Goal: Register for event/course

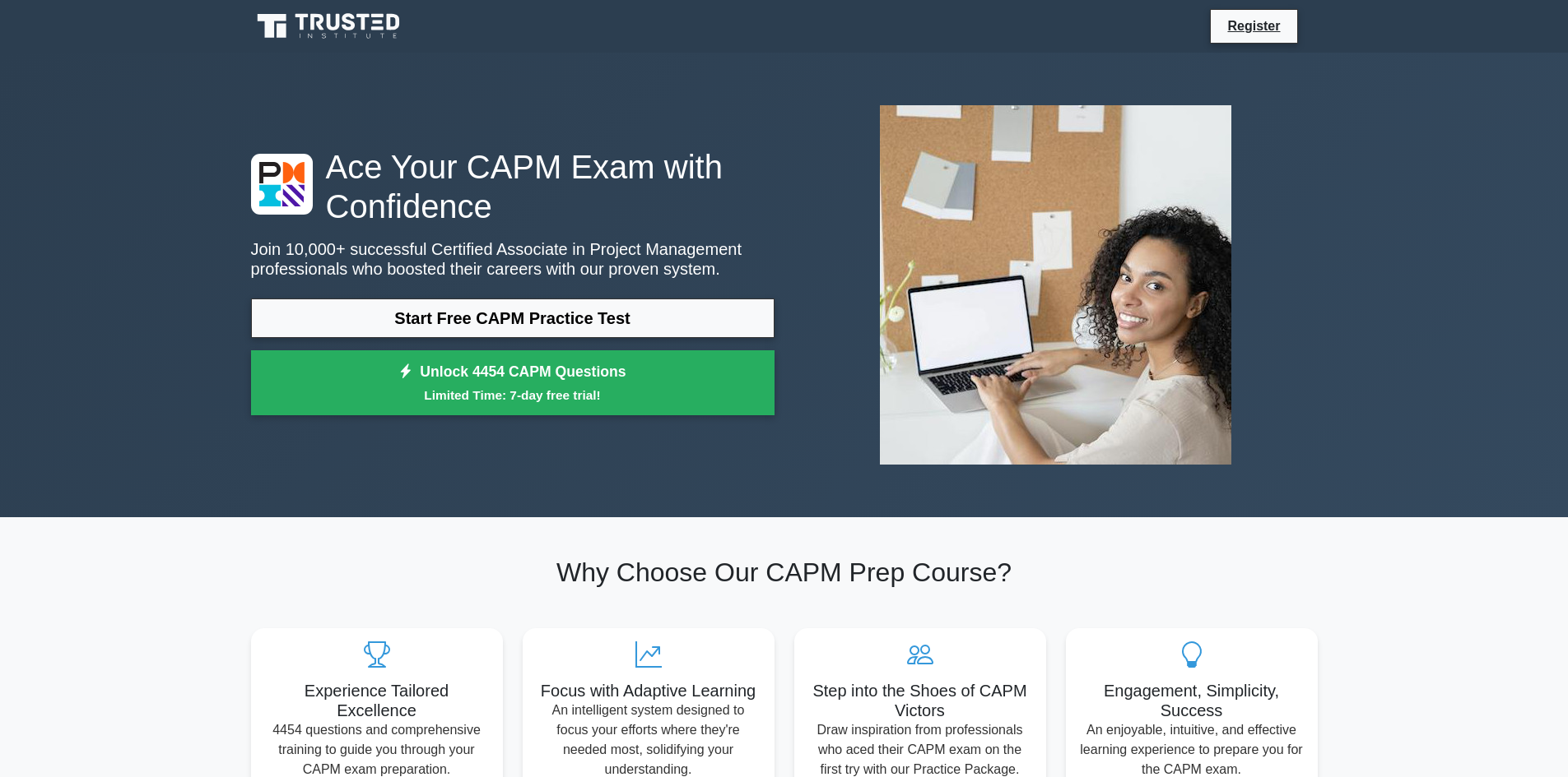
scroll to position [83, 0]
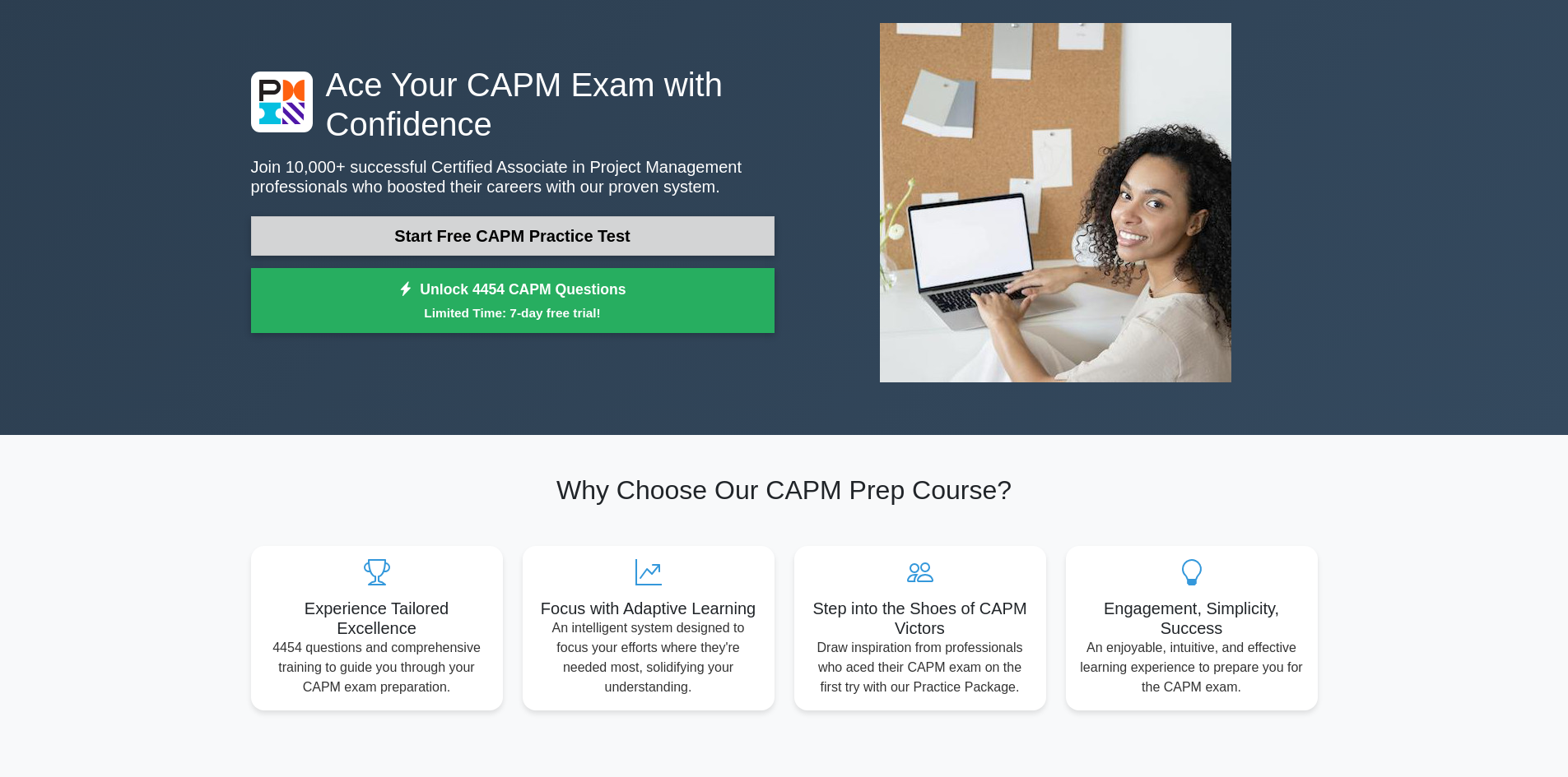
click at [475, 237] on link "Start Free CAPM Practice Test" at bounding box center [512, 236] width 523 height 40
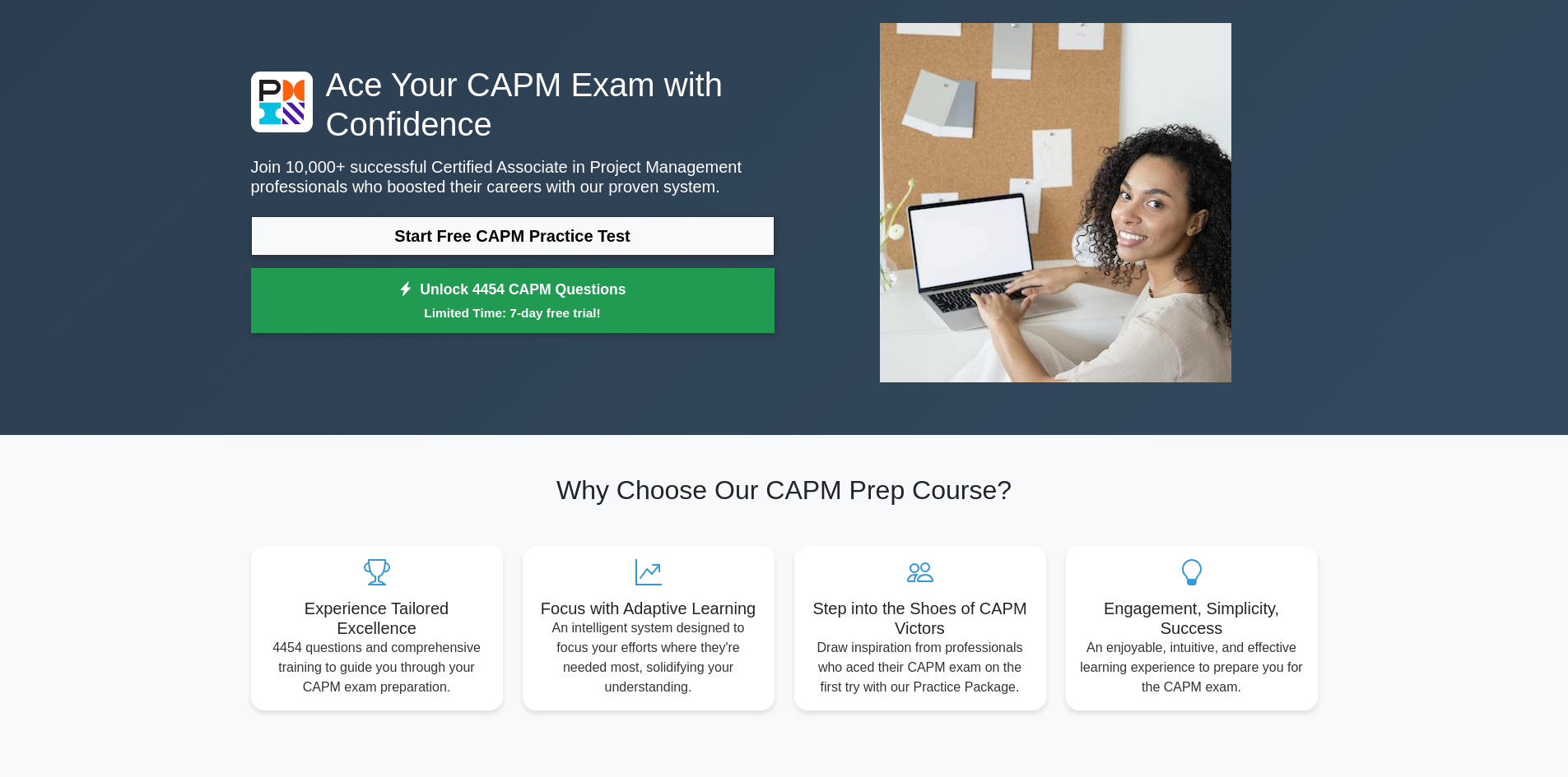
click at [558, 295] on link "Unlock 4454 CAPM Questions Limited Time: 7-day free trial!" at bounding box center [512, 301] width 523 height 65
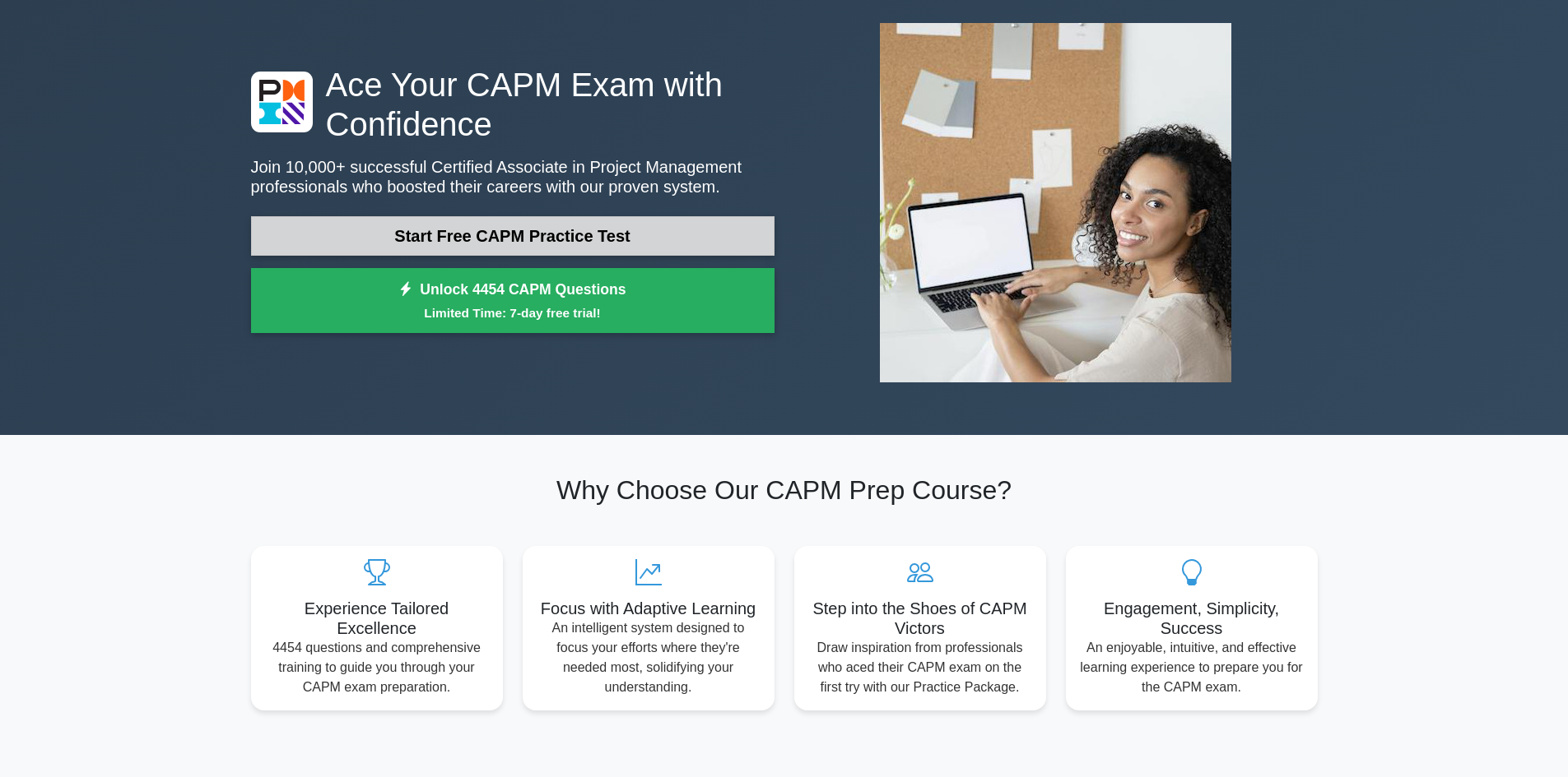
click at [517, 236] on link "Start Free CAPM Practice Test" at bounding box center [512, 236] width 523 height 40
click at [600, 240] on link "Start Free CAPM Practice Test" at bounding box center [512, 236] width 523 height 40
click at [432, 237] on link "Start Free CAPM Practice Test" at bounding box center [512, 236] width 523 height 40
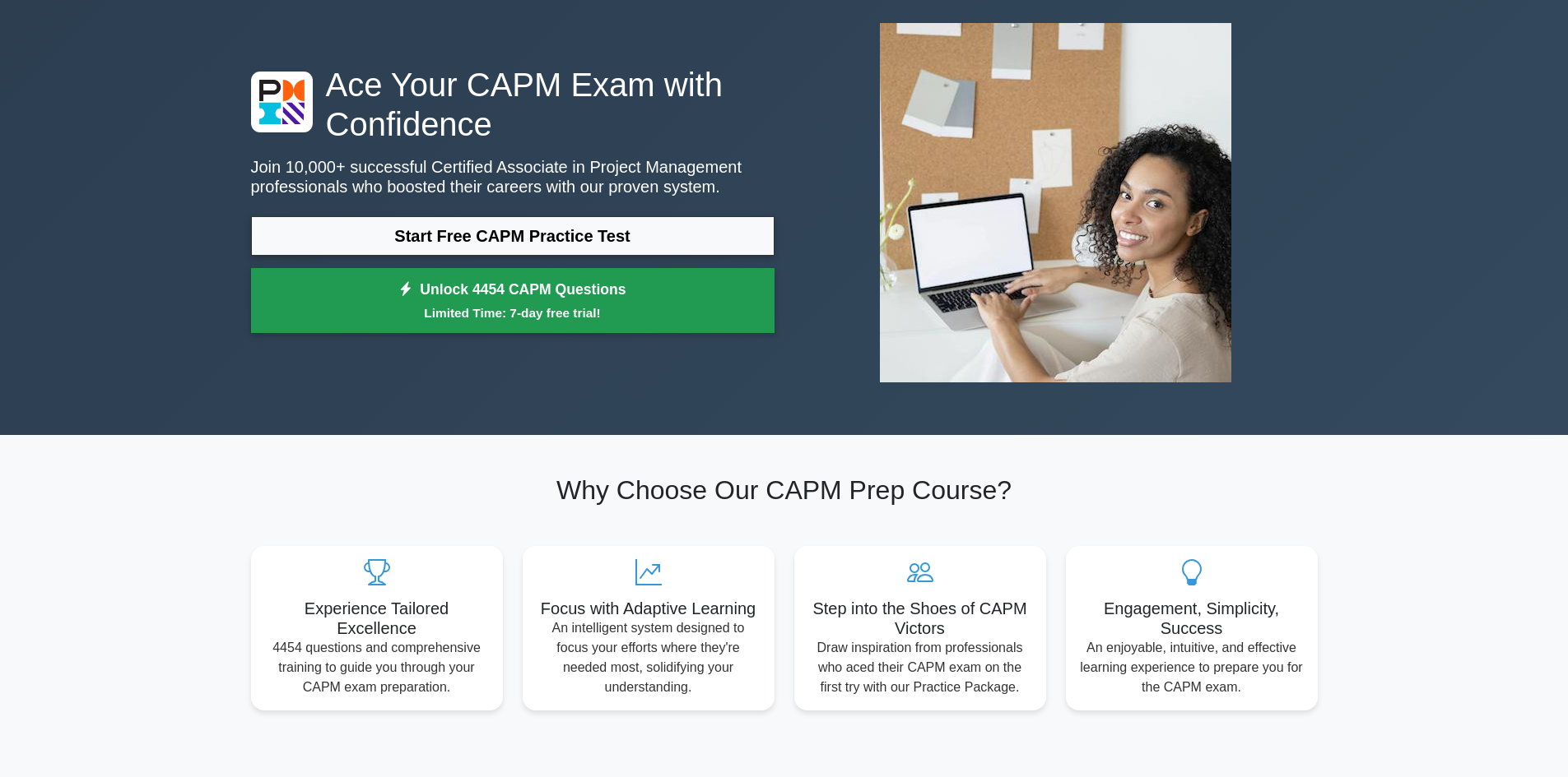
click at [470, 294] on link "Unlock 4454 CAPM Questions Limited Time: 7-day free trial!" at bounding box center [512, 301] width 523 height 65
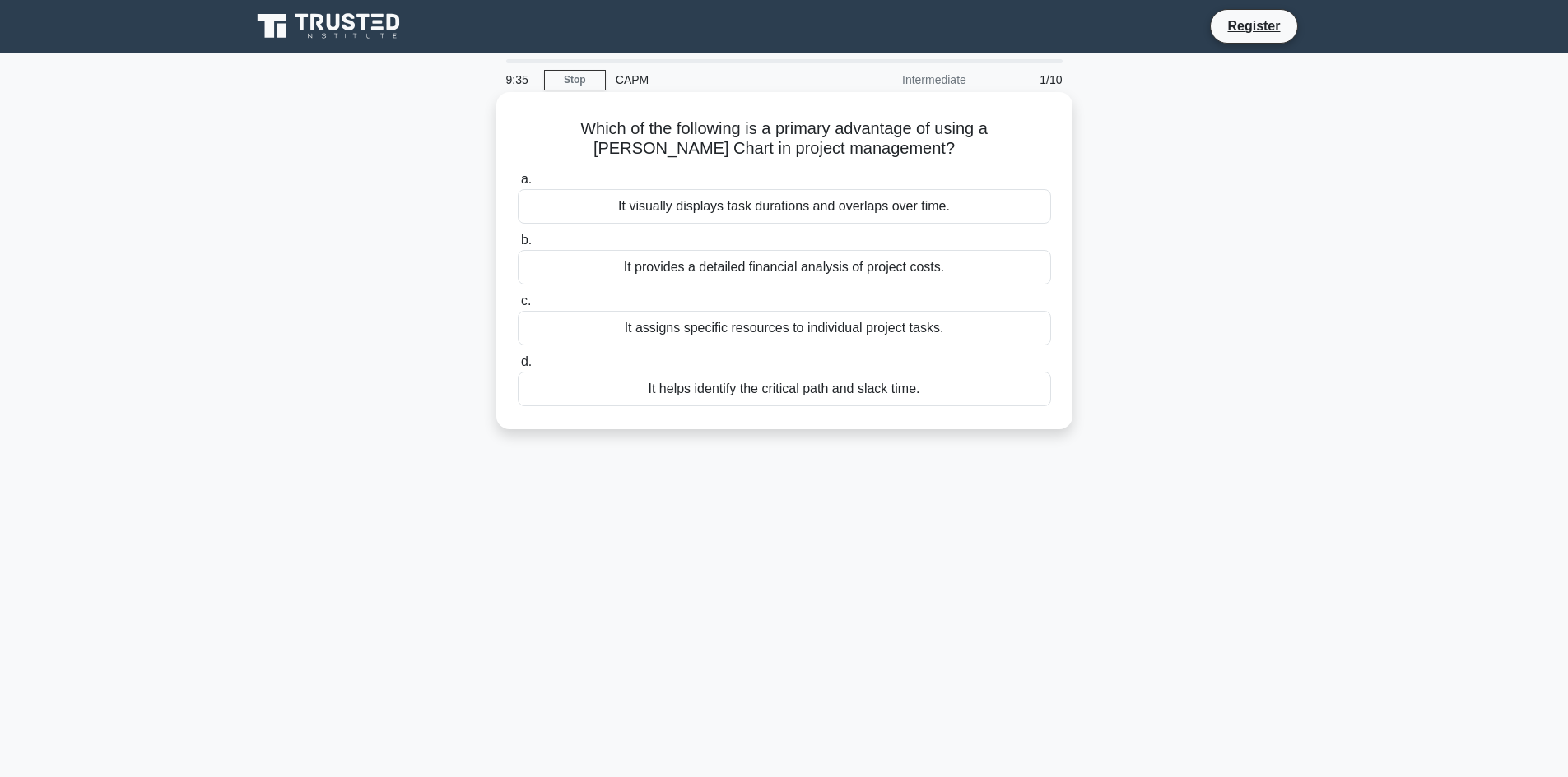
click at [675, 270] on div "It provides a detailed financial analysis of project costs." at bounding box center [784, 268] width 533 height 34
click at [517, 246] on input "b. It provides a detailed financial analysis of project costs." at bounding box center [517, 240] width 0 height 10
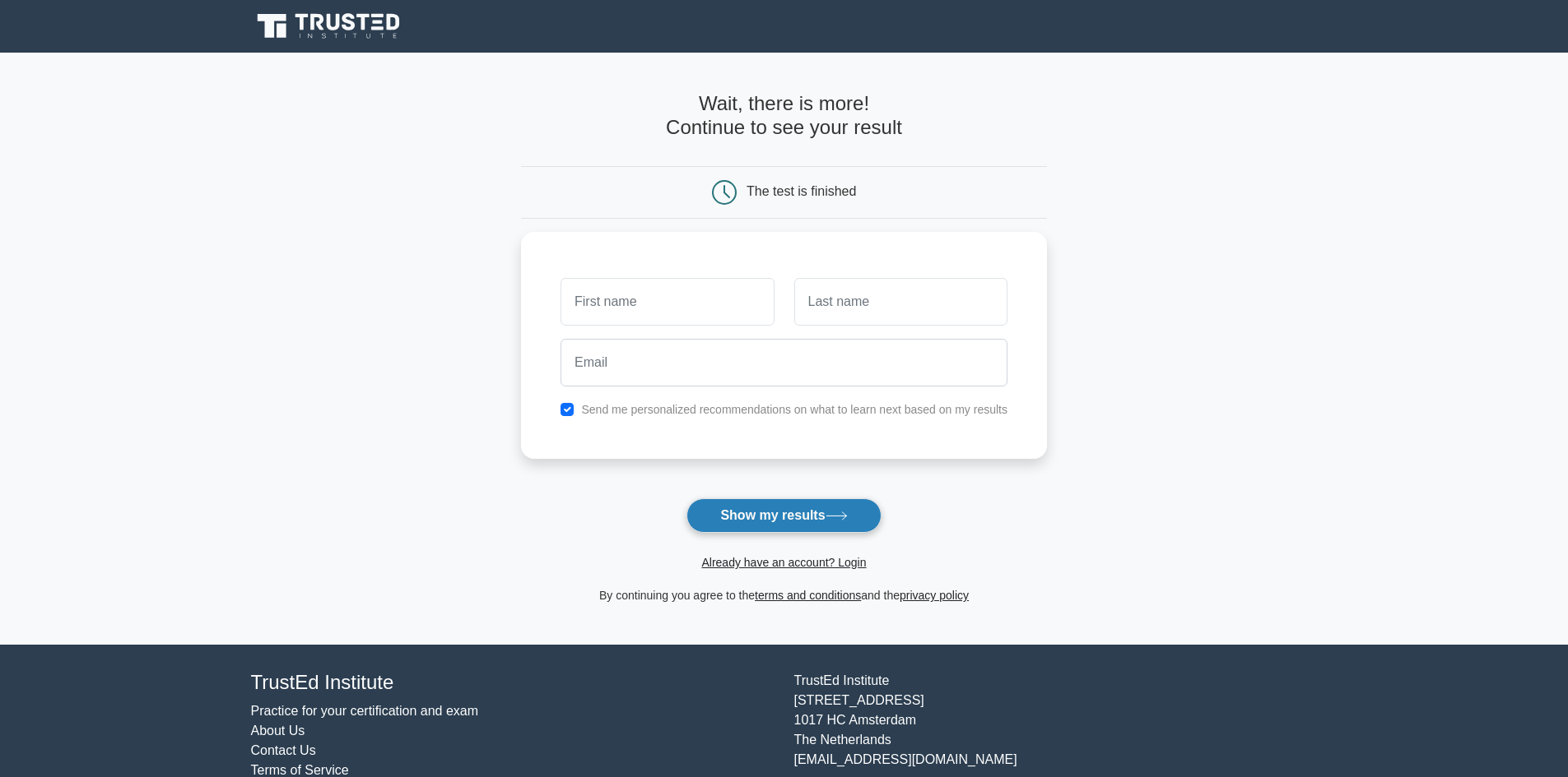
click at [784, 513] on button "Show my results" at bounding box center [783, 515] width 195 height 34
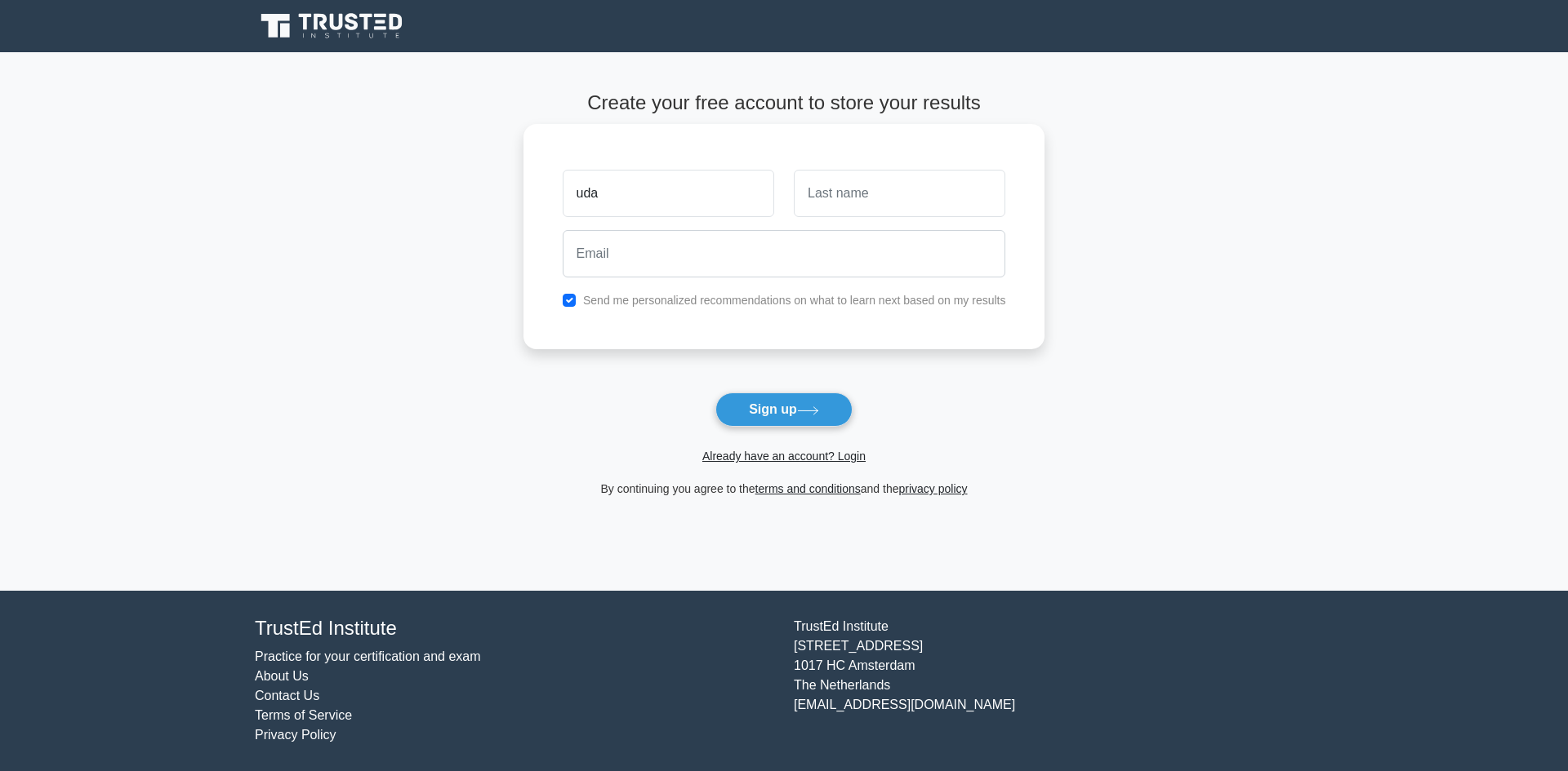
type input "UDAYAN"
click at [841, 189] on input "text" at bounding box center [899, 193] width 212 height 47
type input "[PERSON_NAME]"
click at [715, 259] on input "email" at bounding box center [784, 253] width 444 height 47
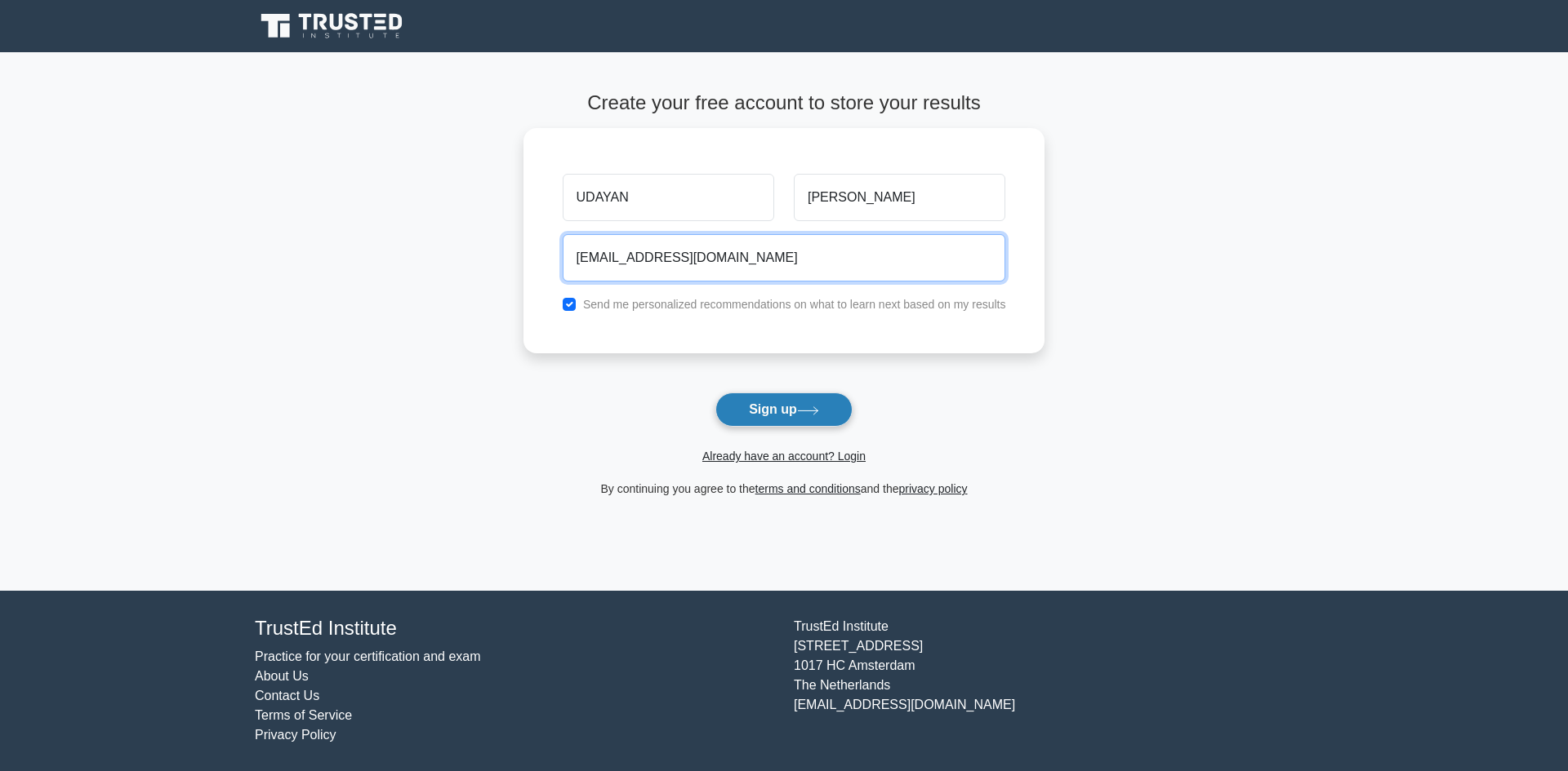
type input "[EMAIL_ADDRESS][DOMAIN_NAME]"
click at [783, 405] on button "Sign up" at bounding box center [784, 410] width 137 height 34
